Goal: Task Accomplishment & Management: Manage account settings

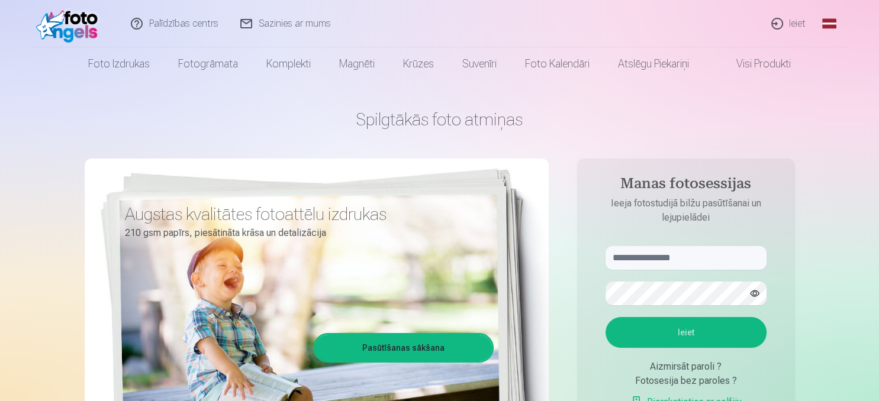
click at [789, 18] on link "Ieiet" at bounding box center [788, 23] width 57 height 47
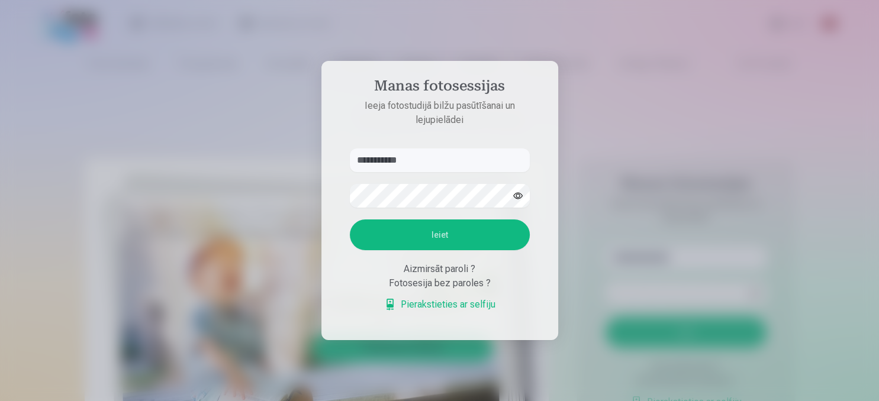
type input "**********"
click at [455, 233] on button "Ieiet" at bounding box center [440, 235] width 180 height 31
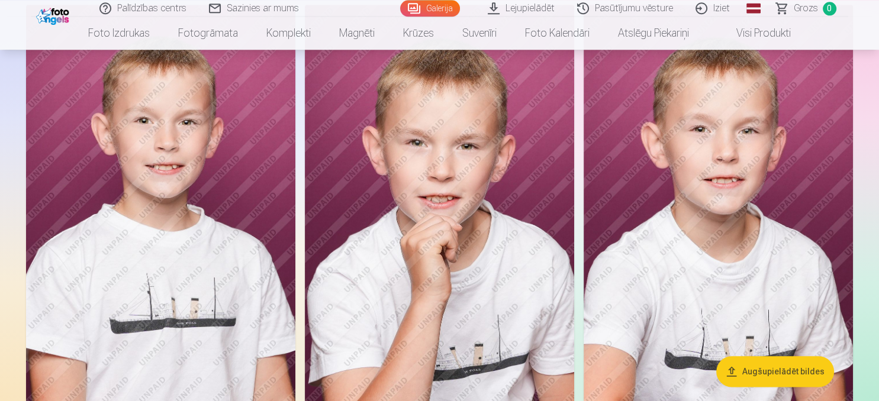
scroll to position [1284, 0]
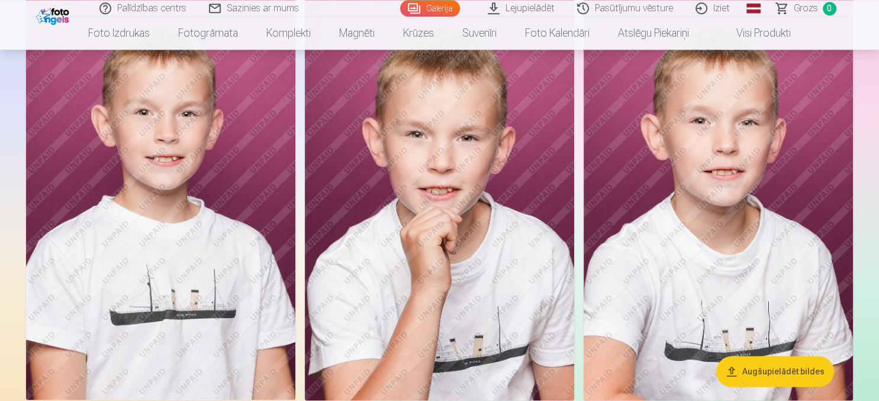
click at [715, 253] on img at bounding box center [718, 198] width 269 height 404
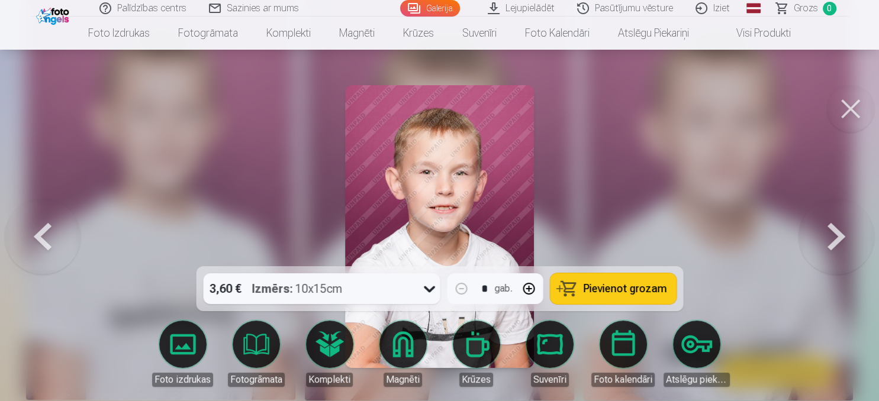
click at [715, 253] on div at bounding box center [439, 200] width 879 height 401
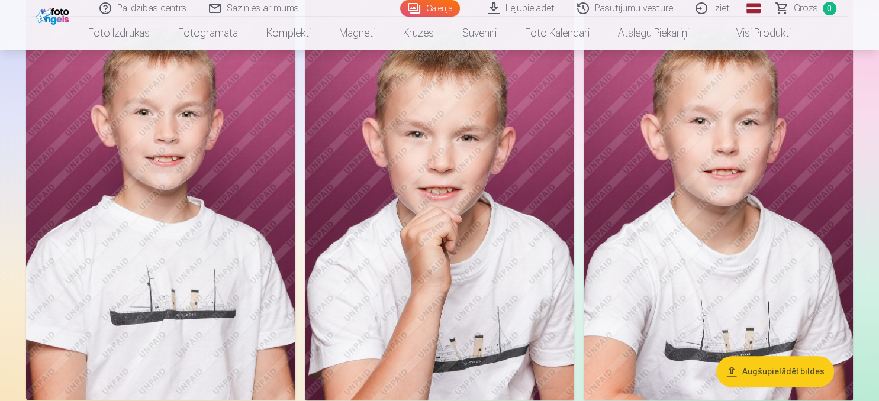
click at [715, 253] on img at bounding box center [718, 198] width 269 height 404
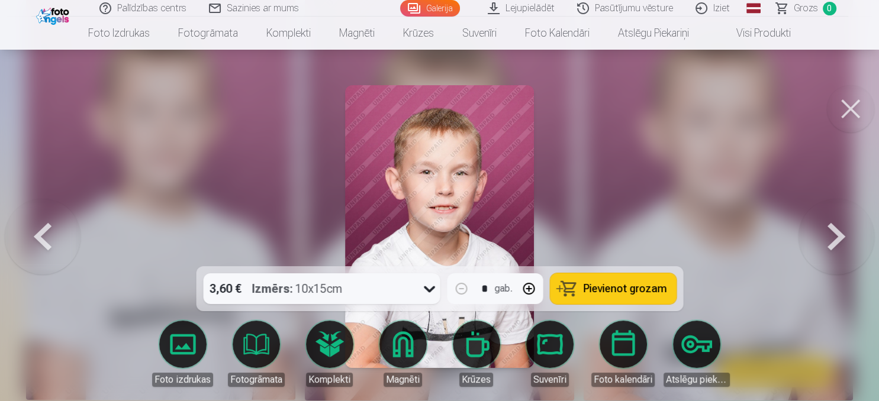
click at [715, 253] on div at bounding box center [439, 200] width 879 height 401
